Goal: Find specific page/section: Find specific page/section

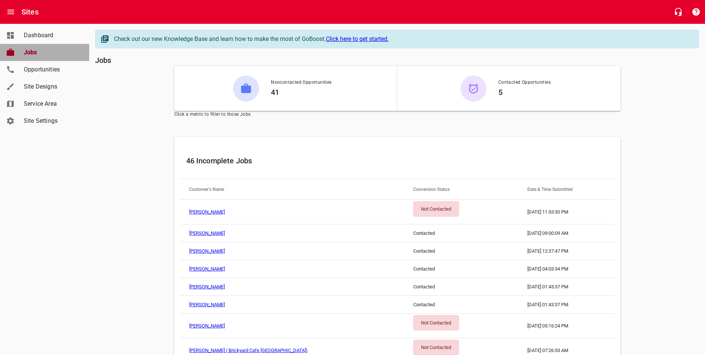
click at [35, 52] on span "Jobs" at bounding box center [52, 52] width 57 height 9
click at [37, 33] on span "Dashboard" at bounding box center [52, 35] width 57 height 9
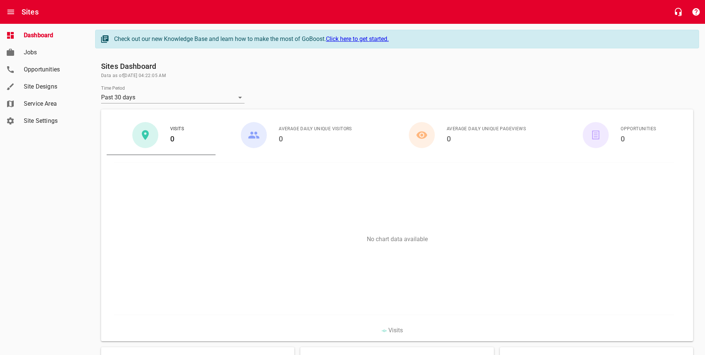
click at [34, 51] on span "Jobs" at bounding box center [52, 52] width 57 height 9
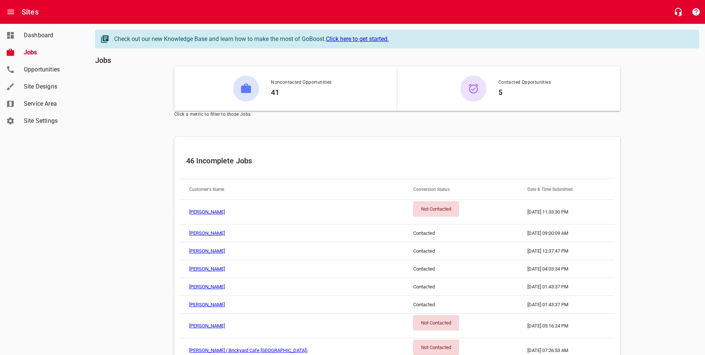
click at [34, 34] on span "Dashboard" at bounding box center [52, 35] width 57 height 9
